Goal: Transaction & Acquisition: Purchase product/service

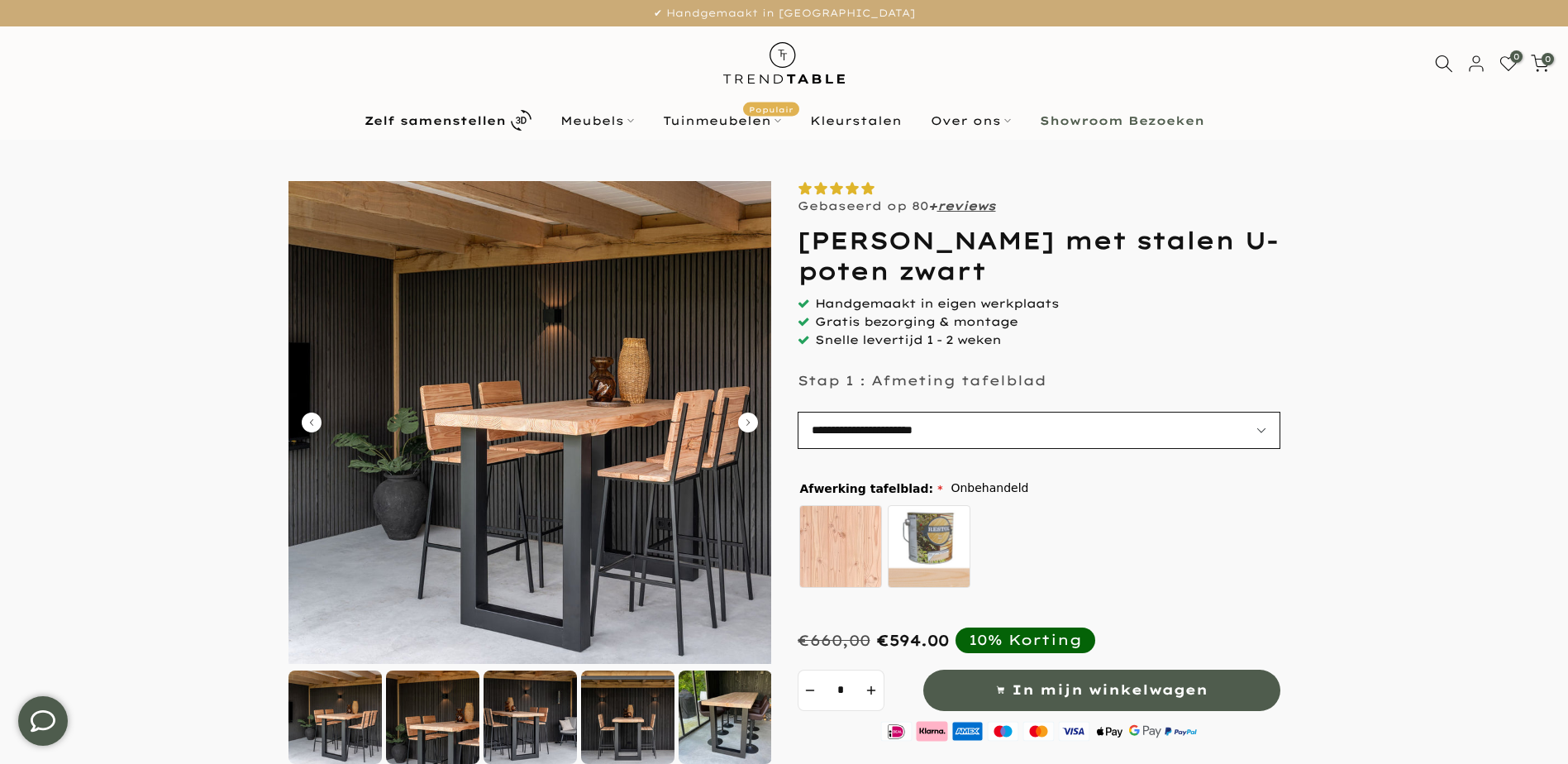
click at [1033, 423] on select "**********" at bounding box center [1039, 430] width 483 height 37
select select "**********"
click at [798, 411] on select "**********" at bounding box center [1039, 430] width 483 height 37
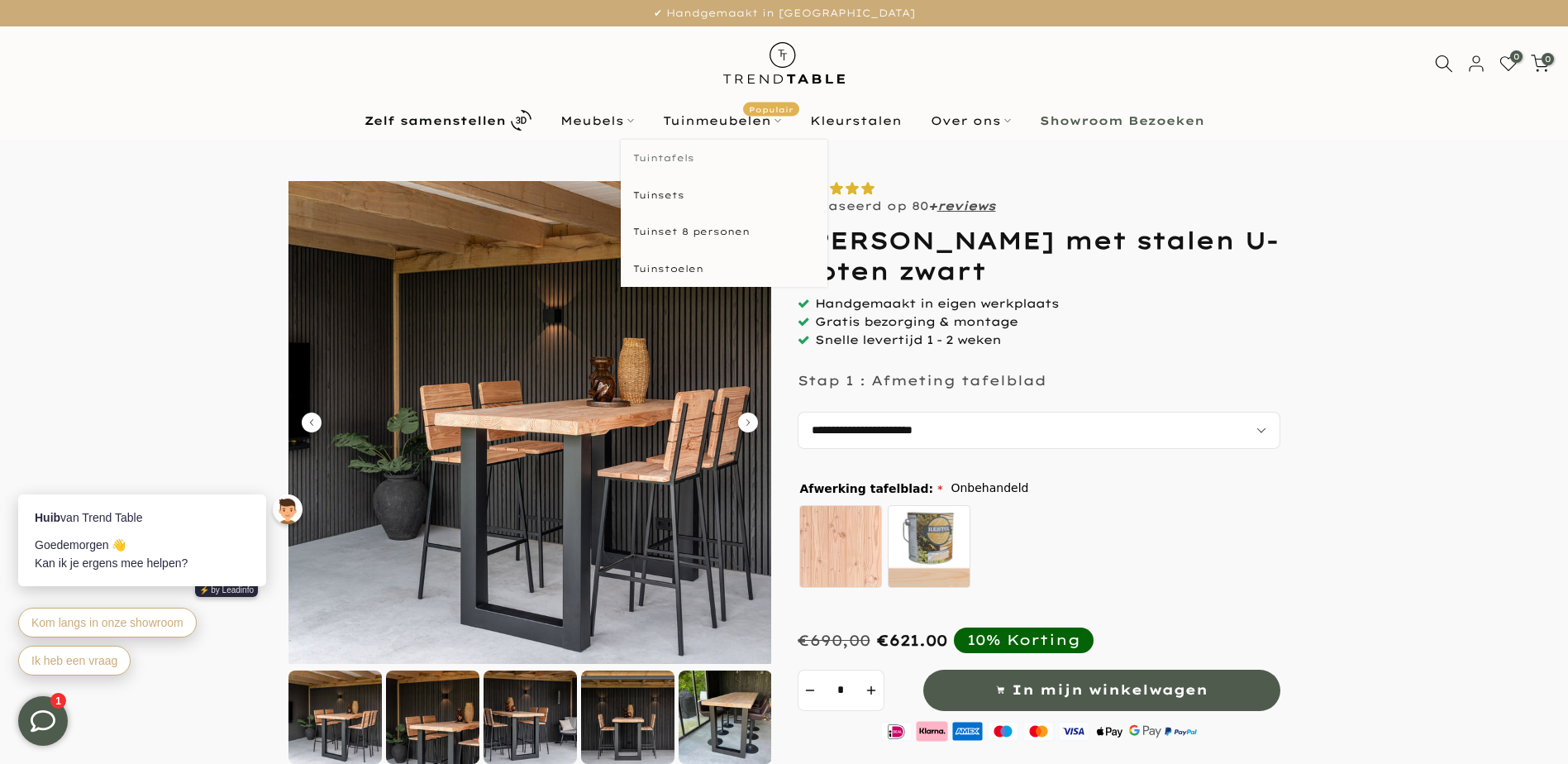
click at [680, 156] on link "Tuintafels" at bounding box center [724, 158] width 207 height 37
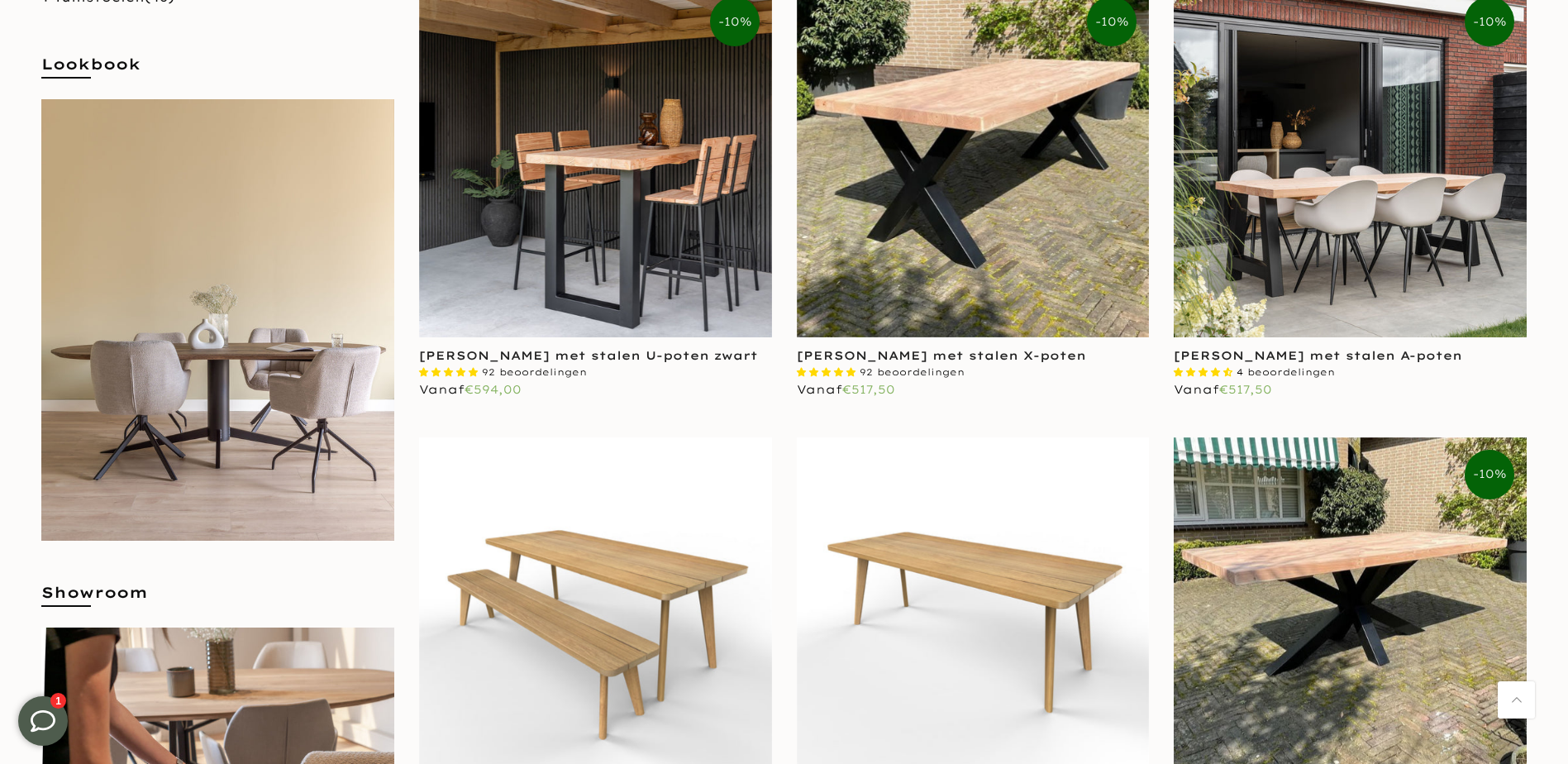
scroll to position [331, 0]
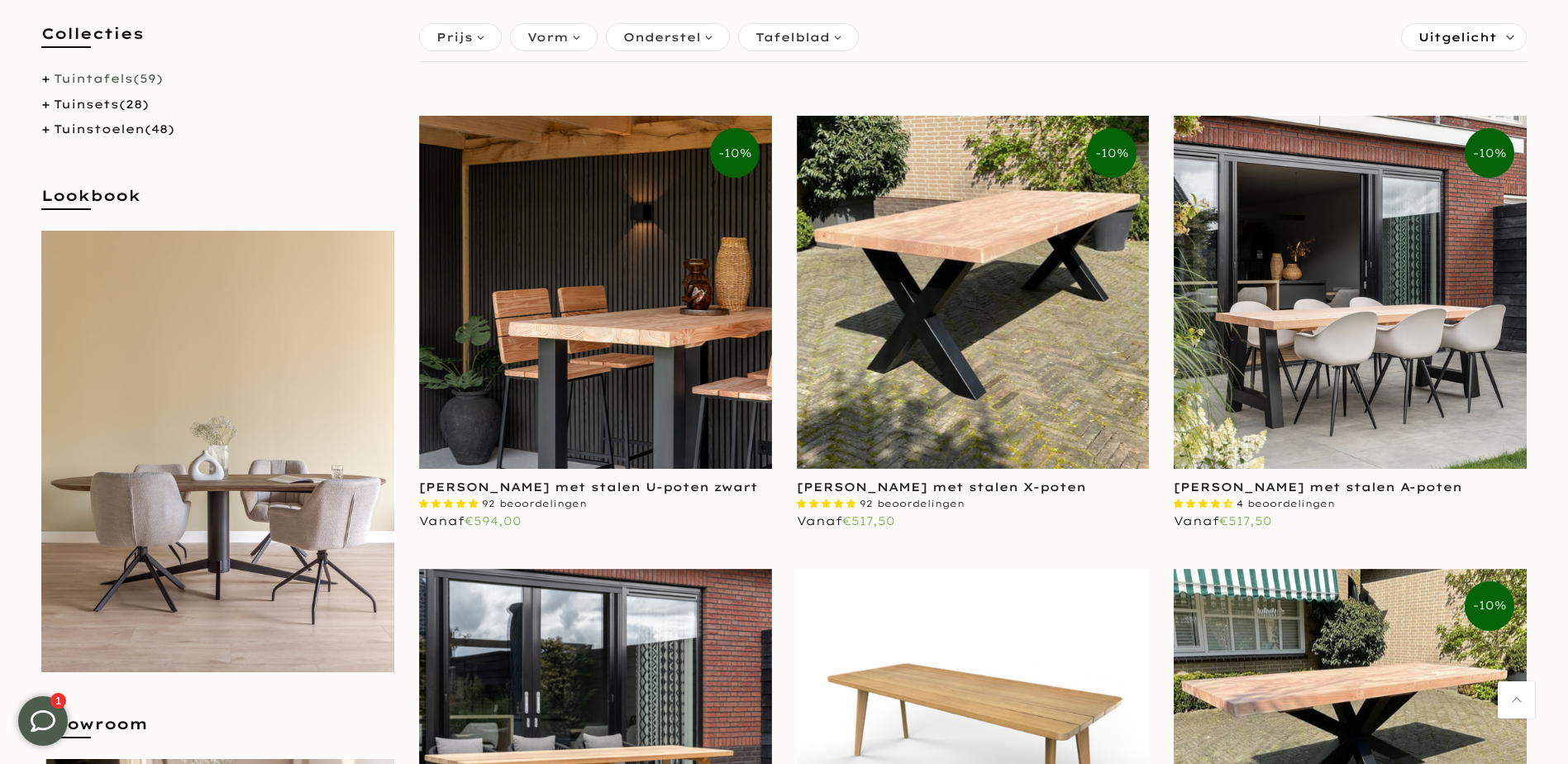
click at [594, 319] on img at bounding box center [595, 291] width 353 height 353
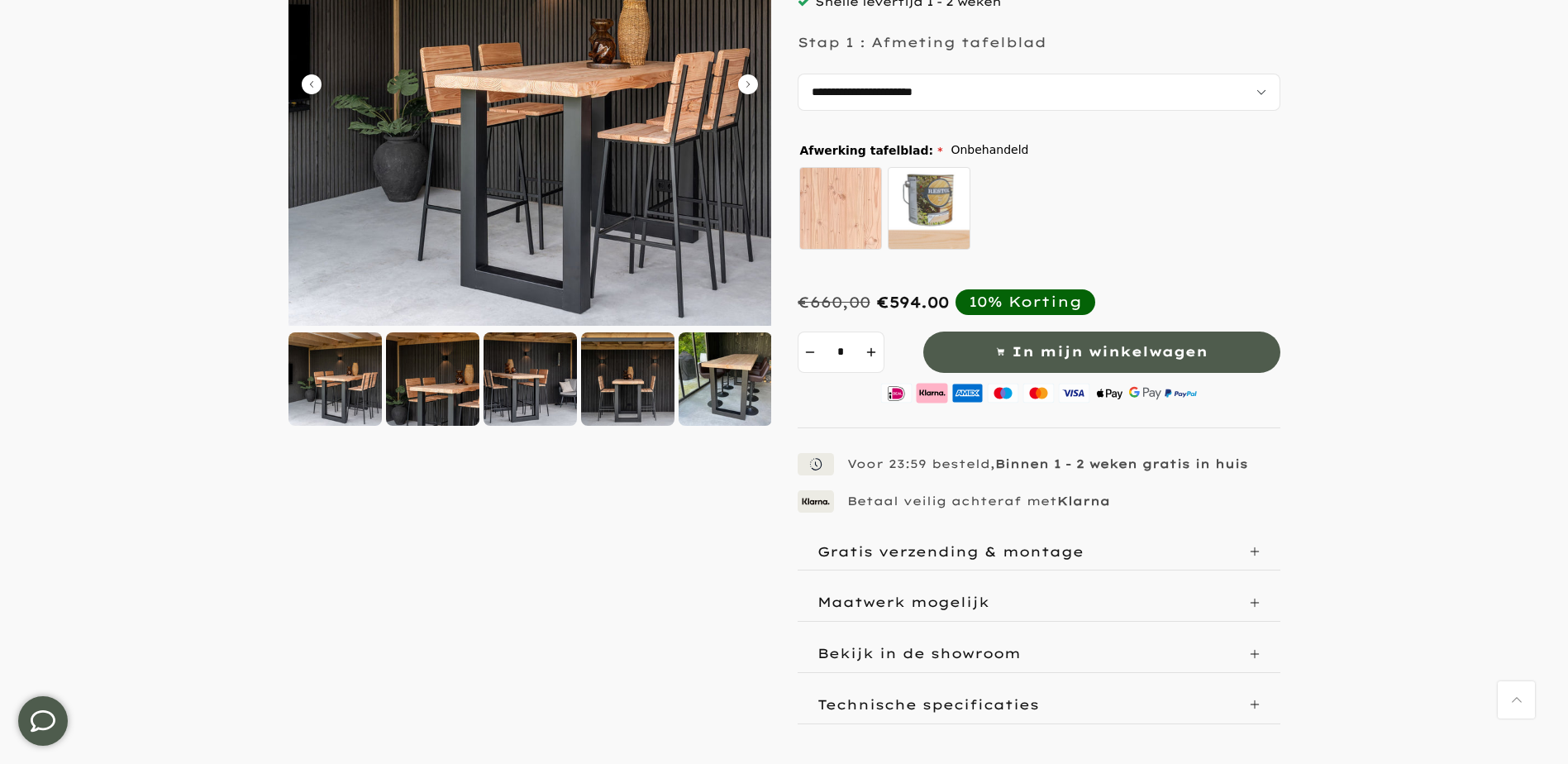
scroll to position [413, 0]
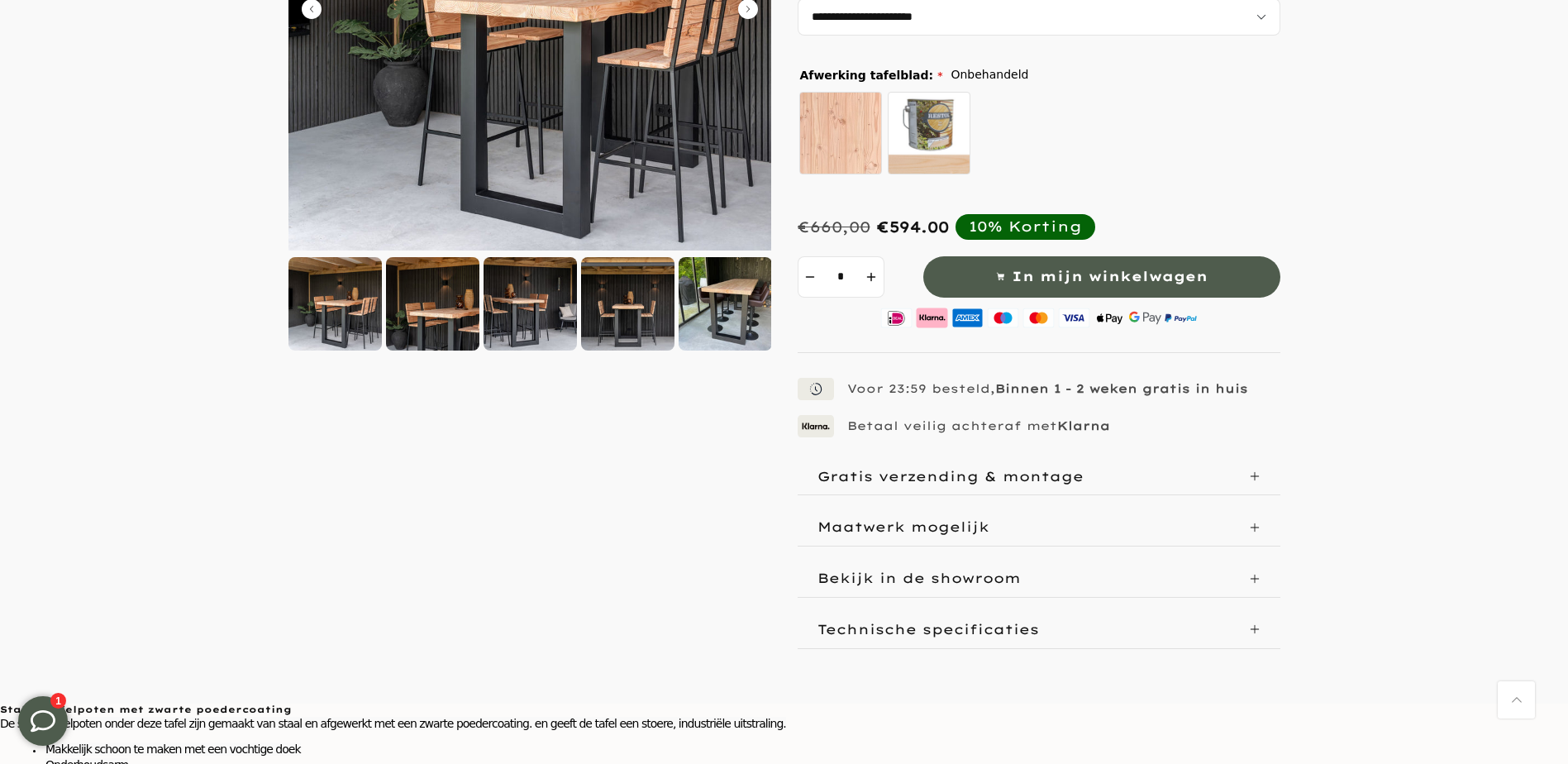
click at [1256, 475] on icon at bounding box center [1255, 476] width 9 height 9
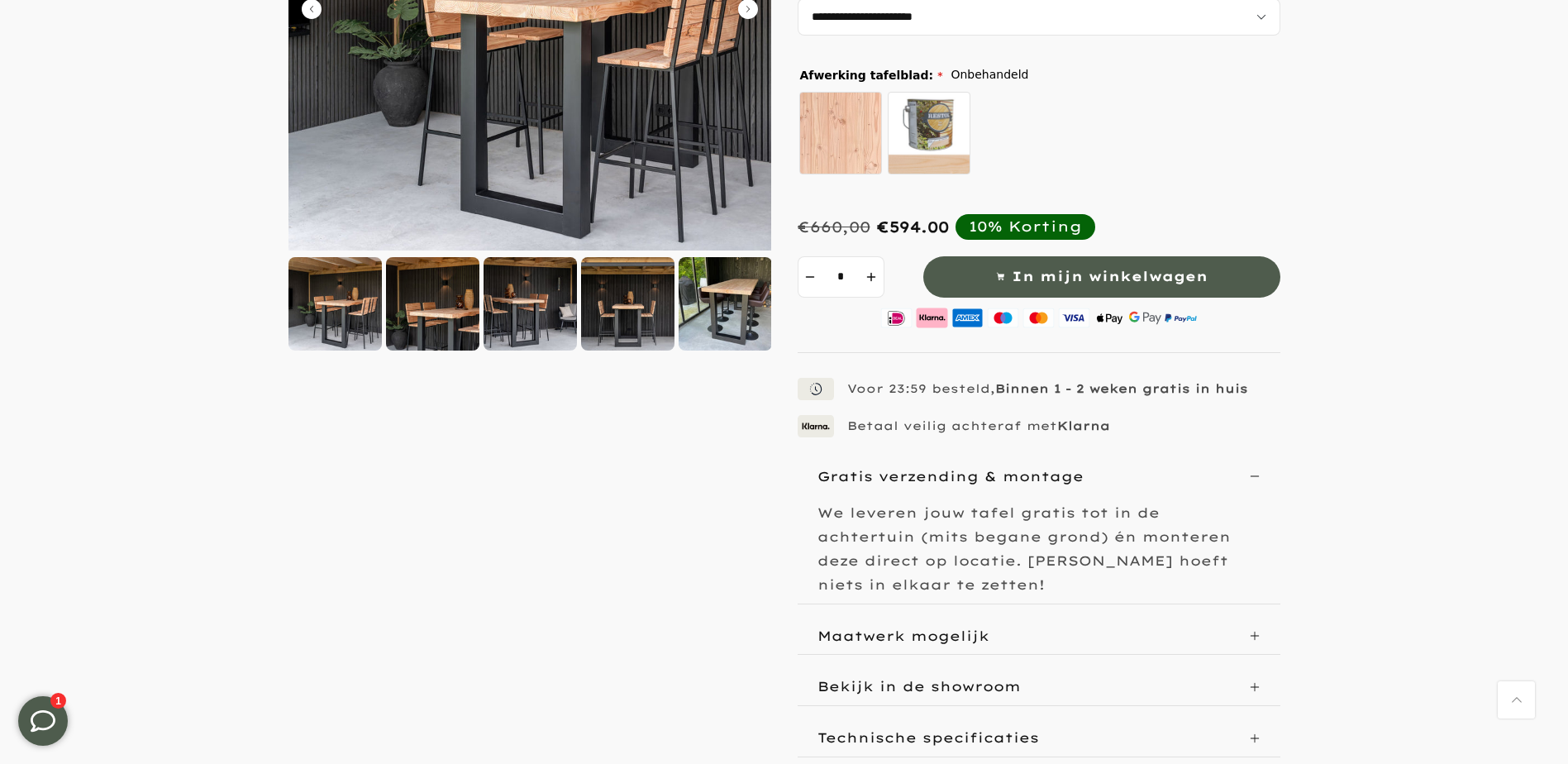
click at [1255, 630] on icon at bounding box center [1255, 635] width 11 height 11
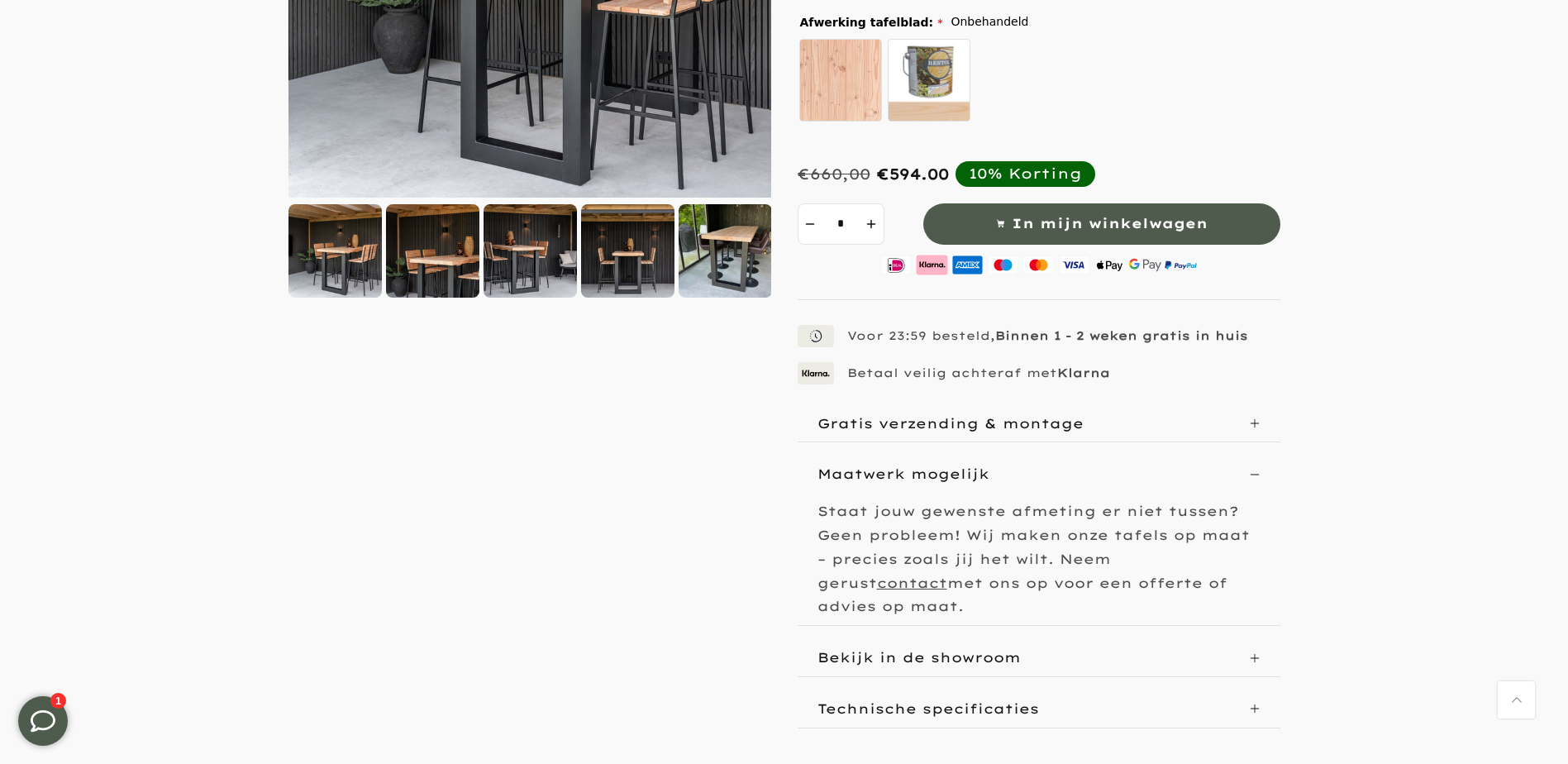
scroll to position [578, 0]
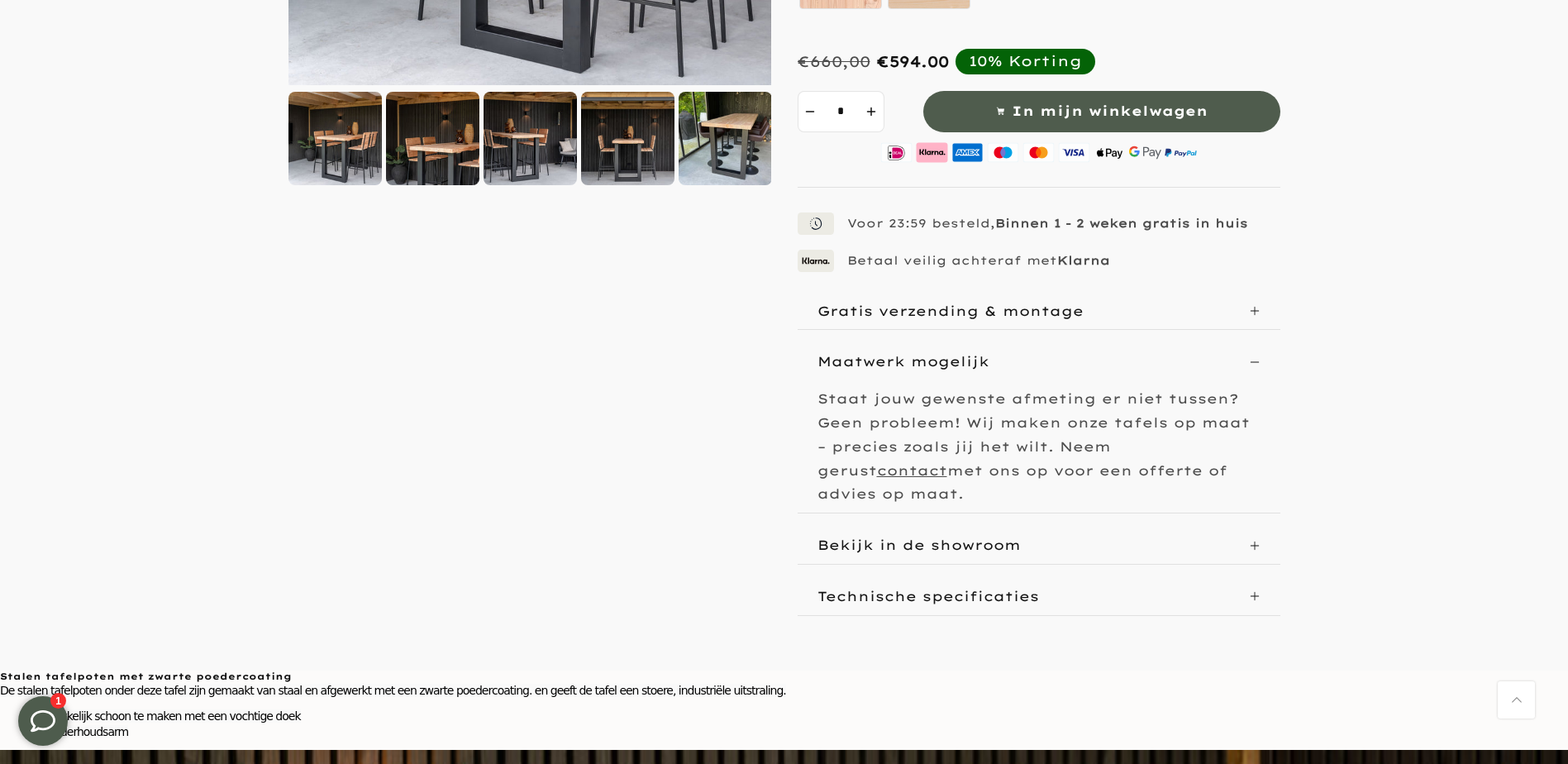
click at [1250, 540] on icon at bounding box center [1255, 545] width 11 height 11
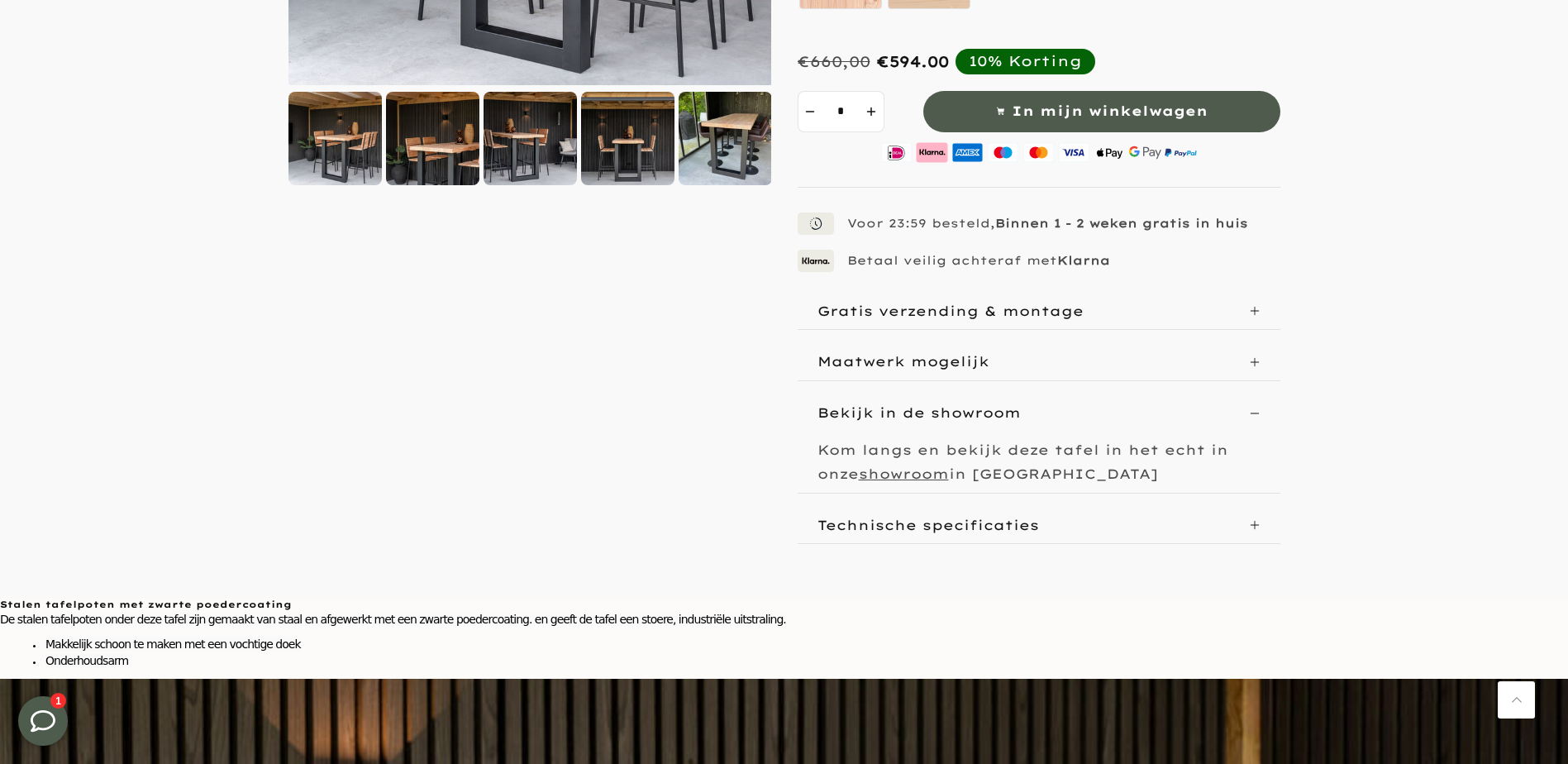
click at [1254, 526] on icon at bounding box center [1255, 524] width 11 height 11
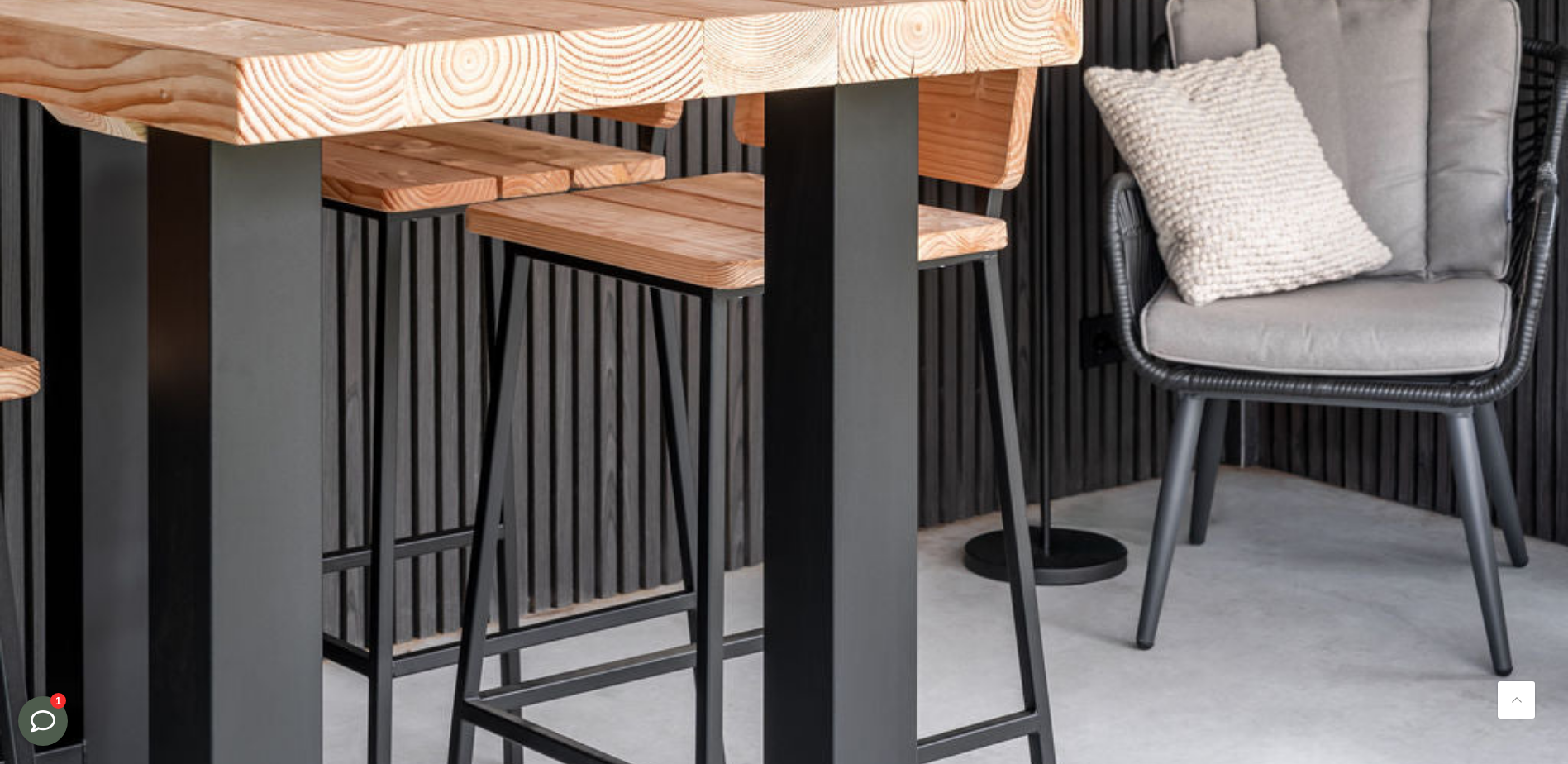
scroll to position [2562, 0]
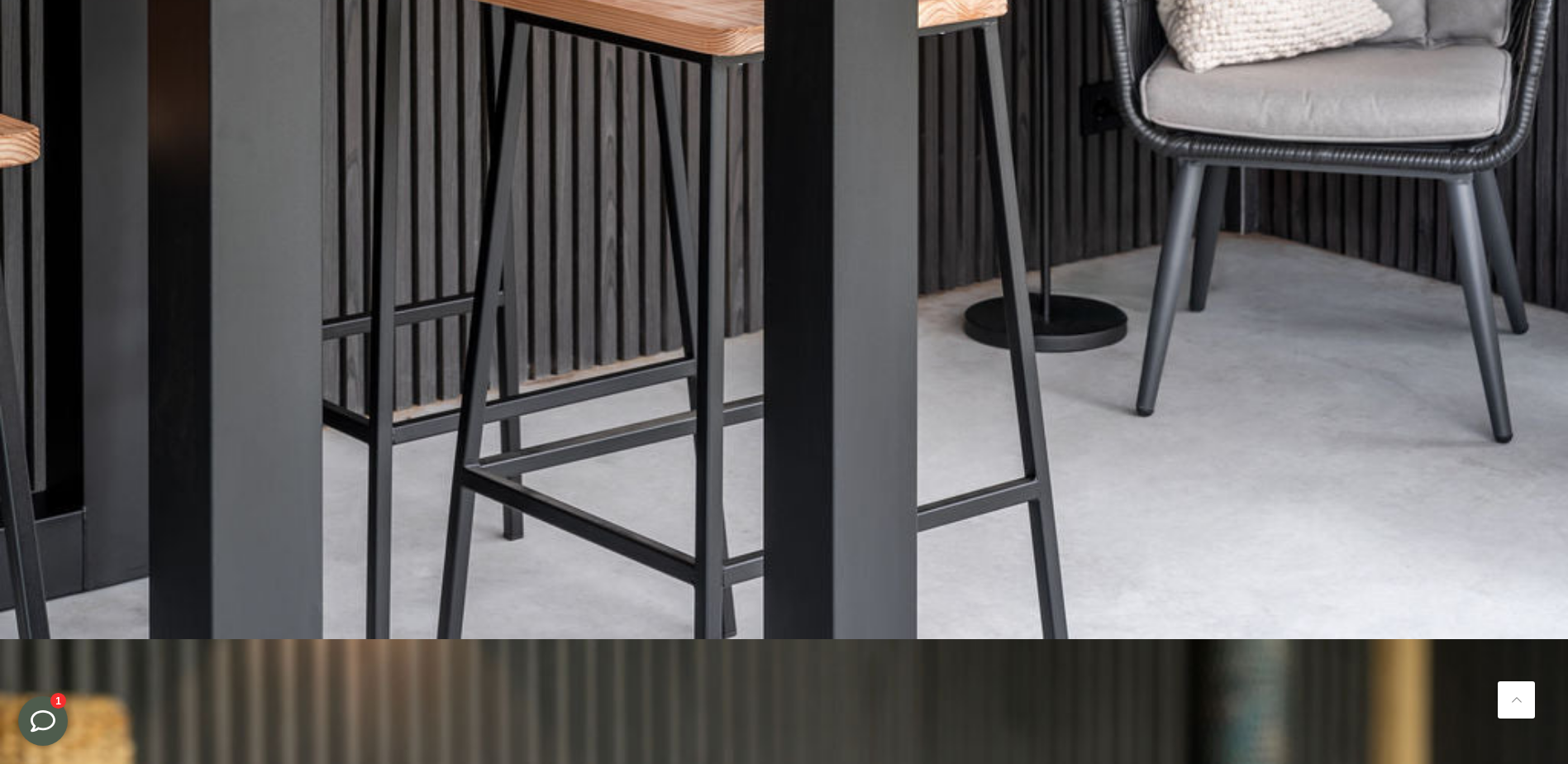
click at [57, 715] on button at bounding box center [43, 720] width 50 height 50
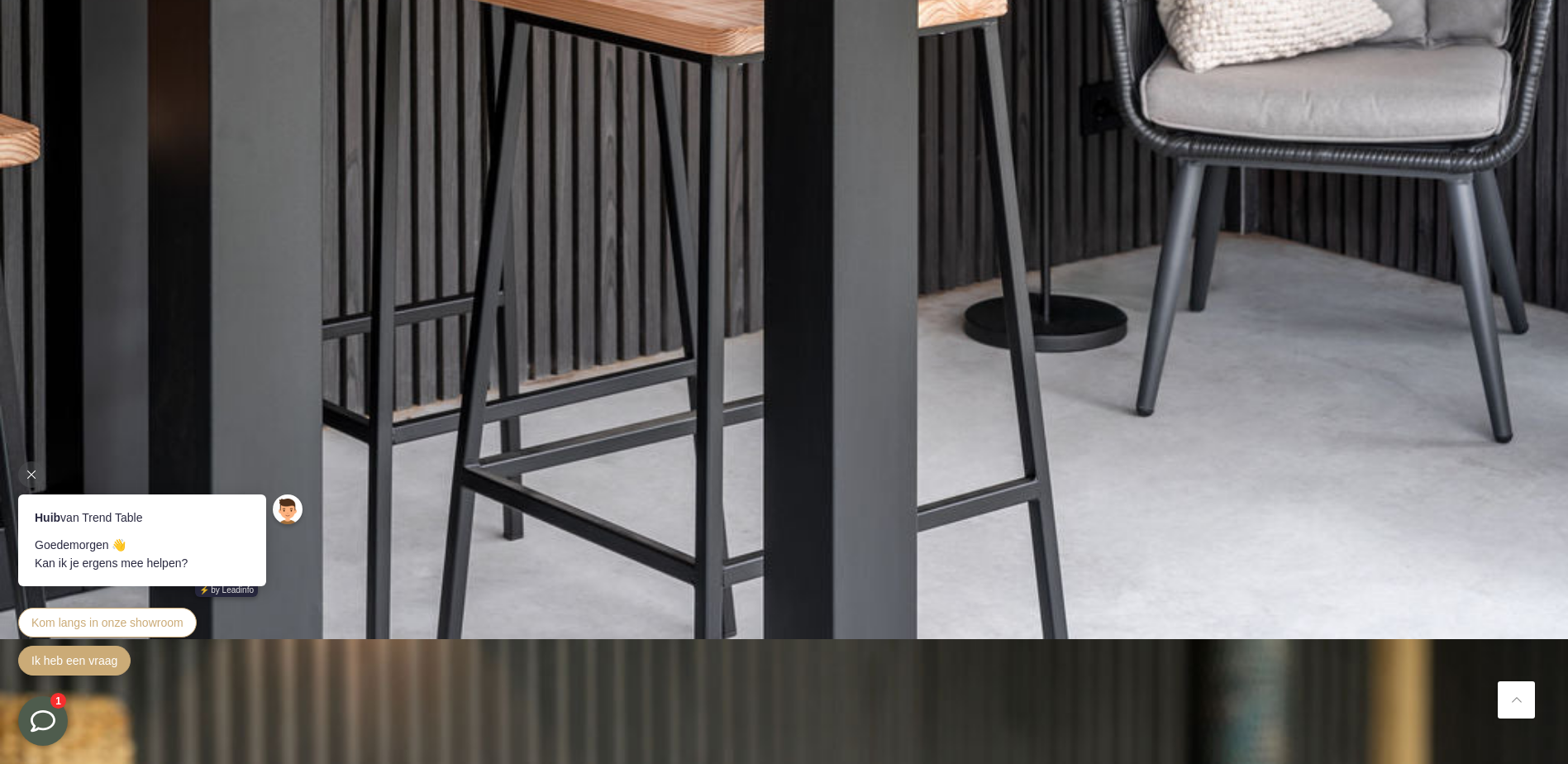
click at [82, 661] on span "Ik heb een vraag" at bounding box center [74, 660] width 86 height 13
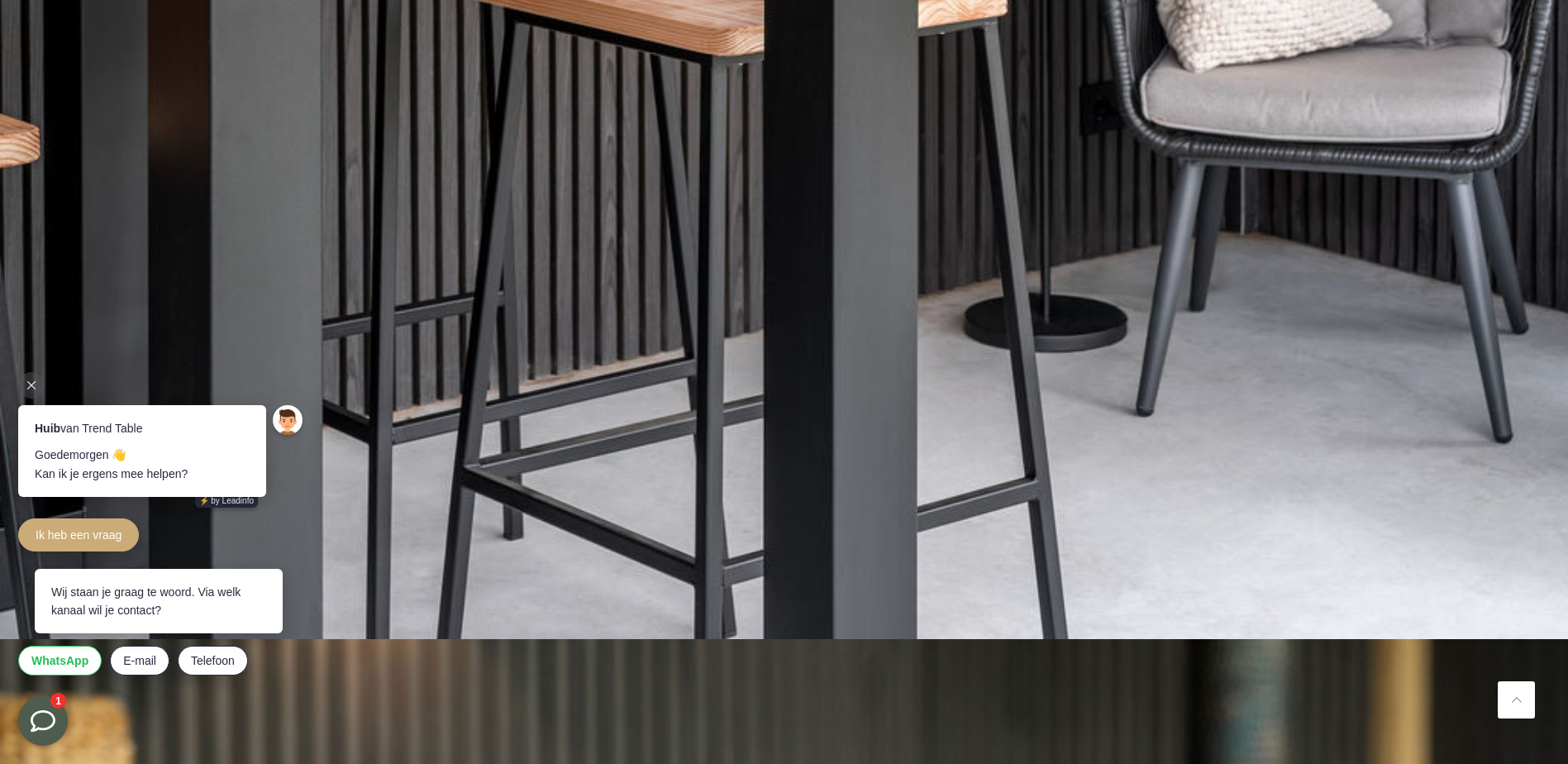
click at [61, 661] on span "WhatsApp" at bounding box center [60, 660] width 57 height 13
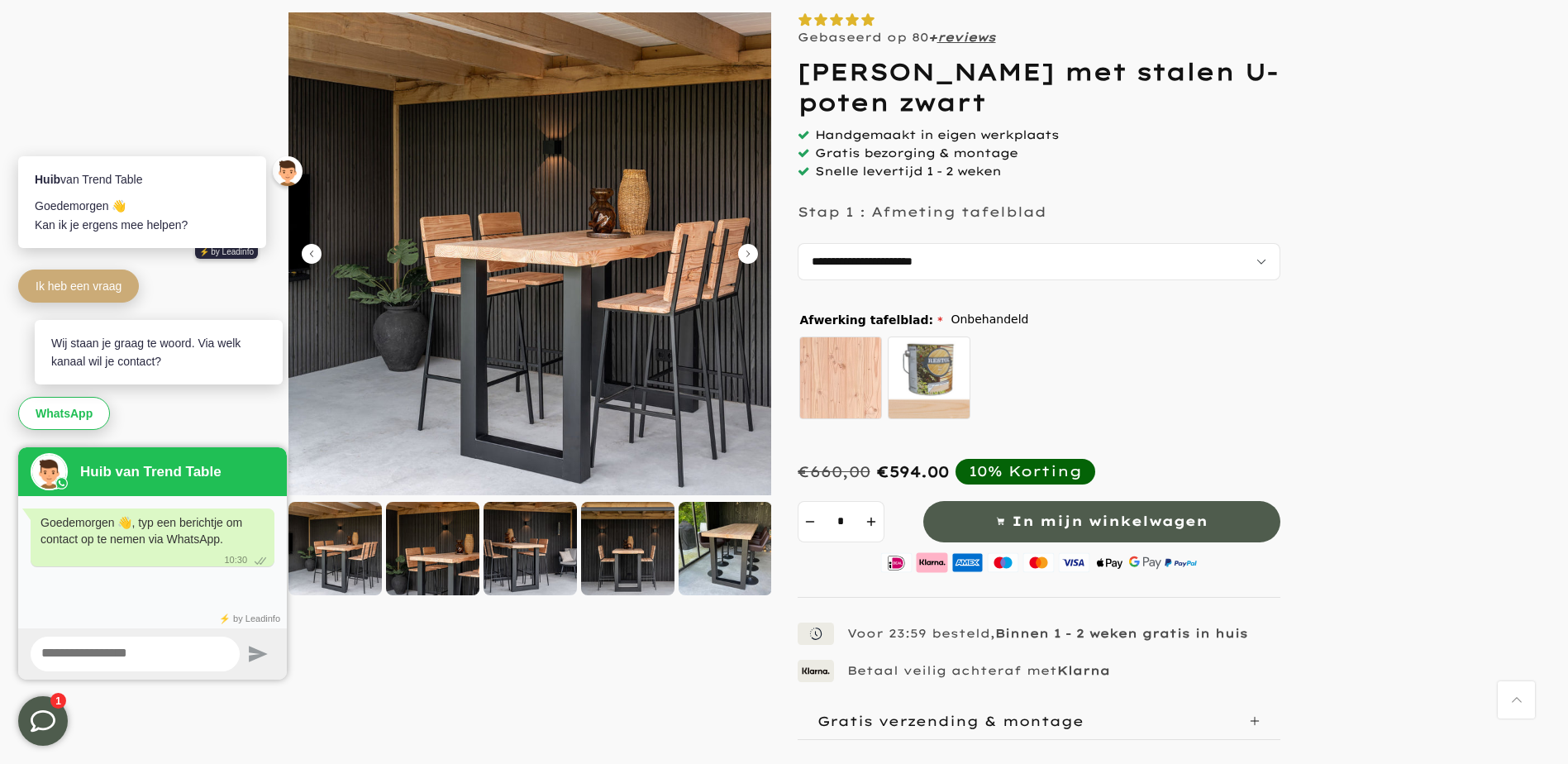
scroll to position [165, 0]
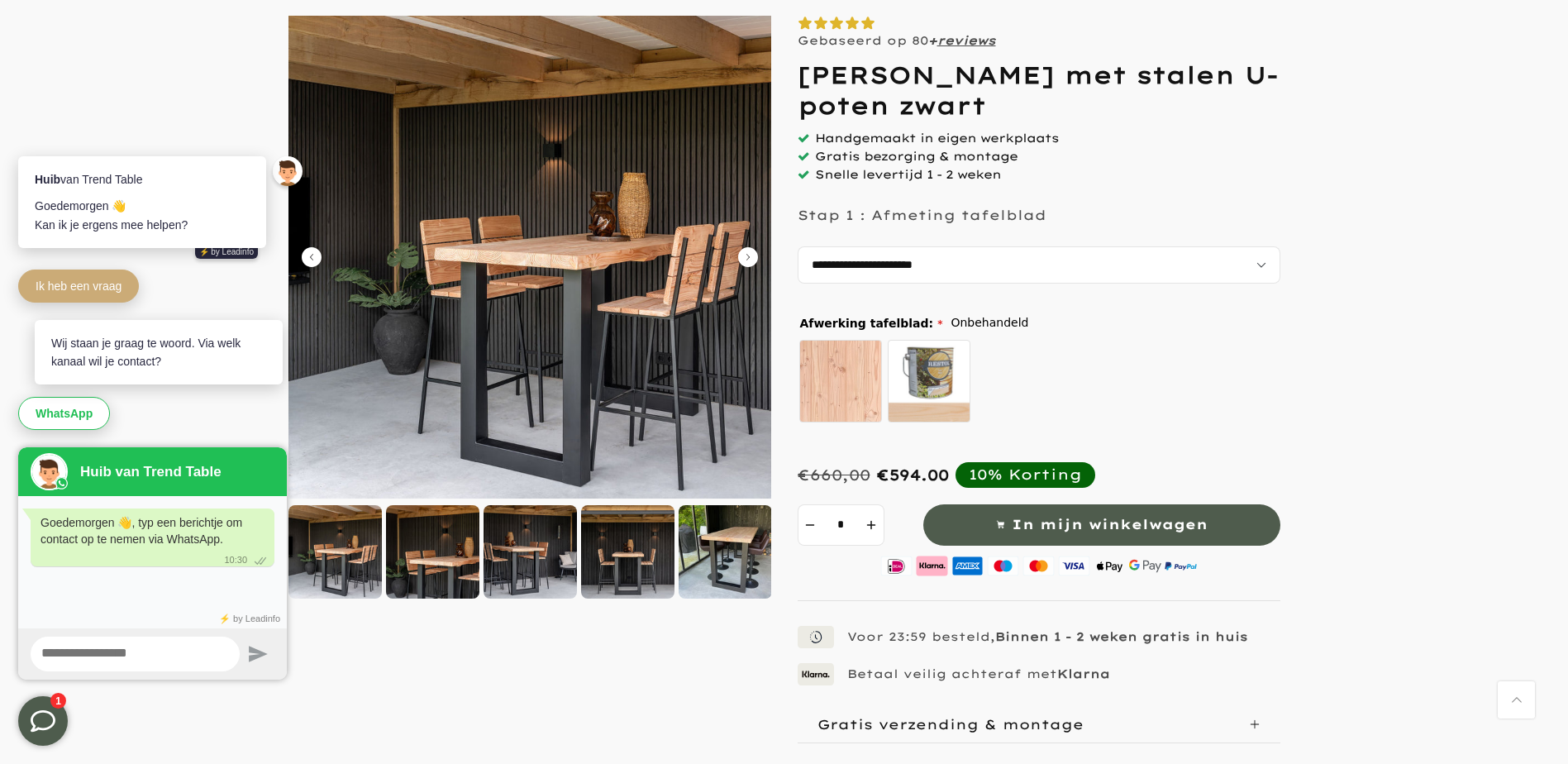
click at [738, 551] on div at bounding box center [725, 551] width 94 height 94
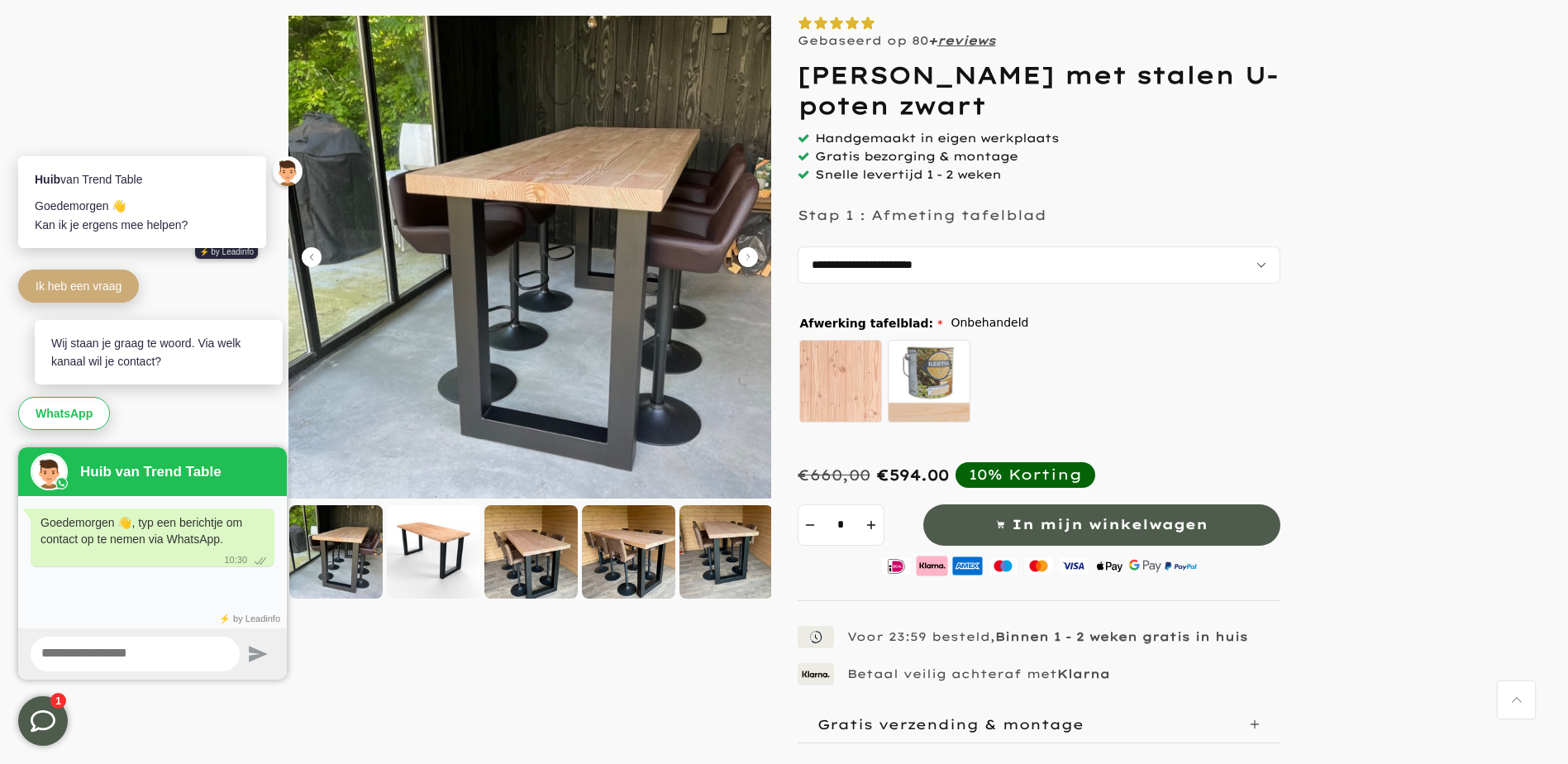
click at [624, 547] on div at bounding box center [629, 551] width 94 height 94
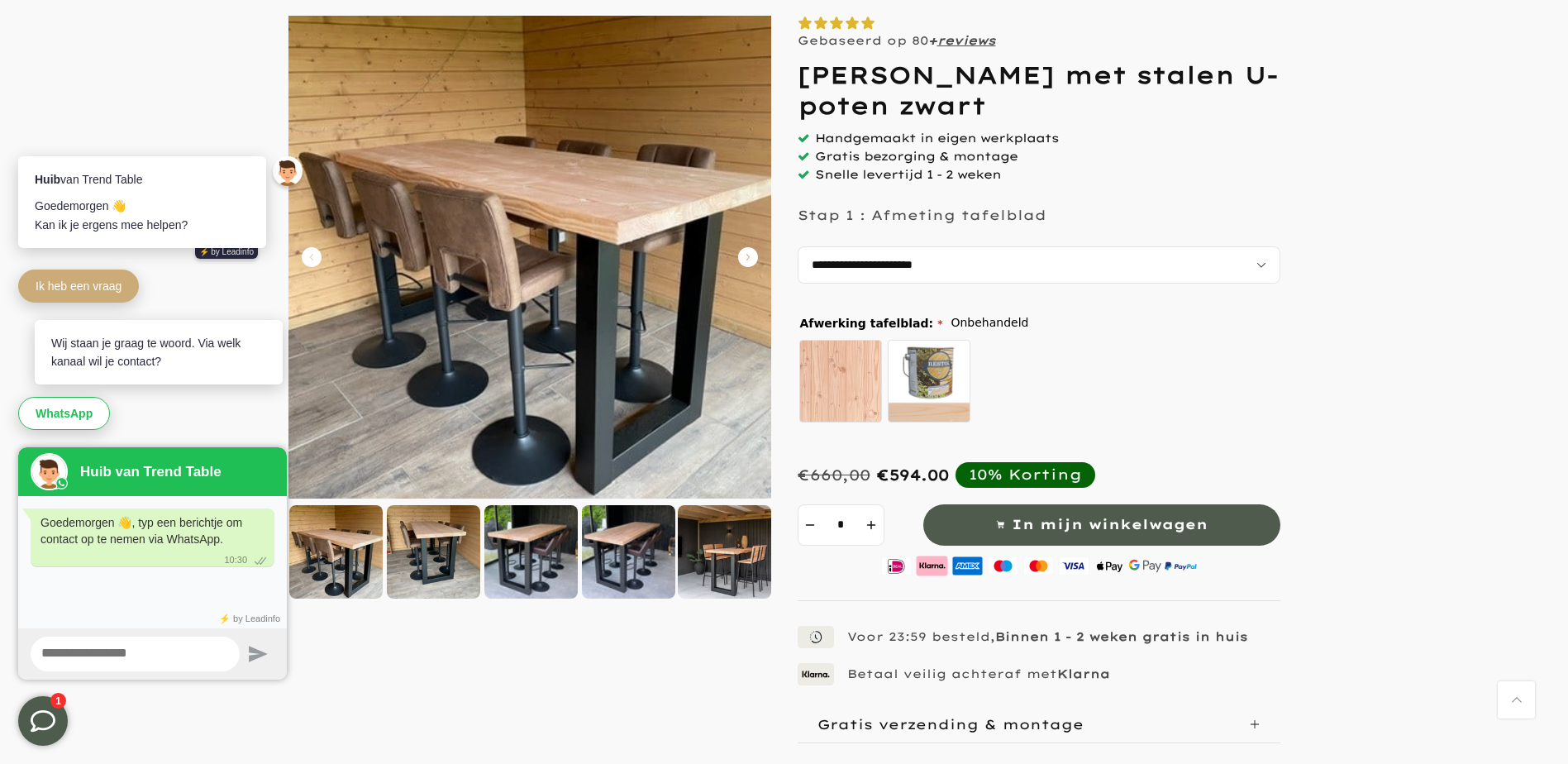
click at [533, 550] on div at bounding box center [531, 551] width 94 height 94
